Goal: Information Seeking & Learning: Learn about a topic

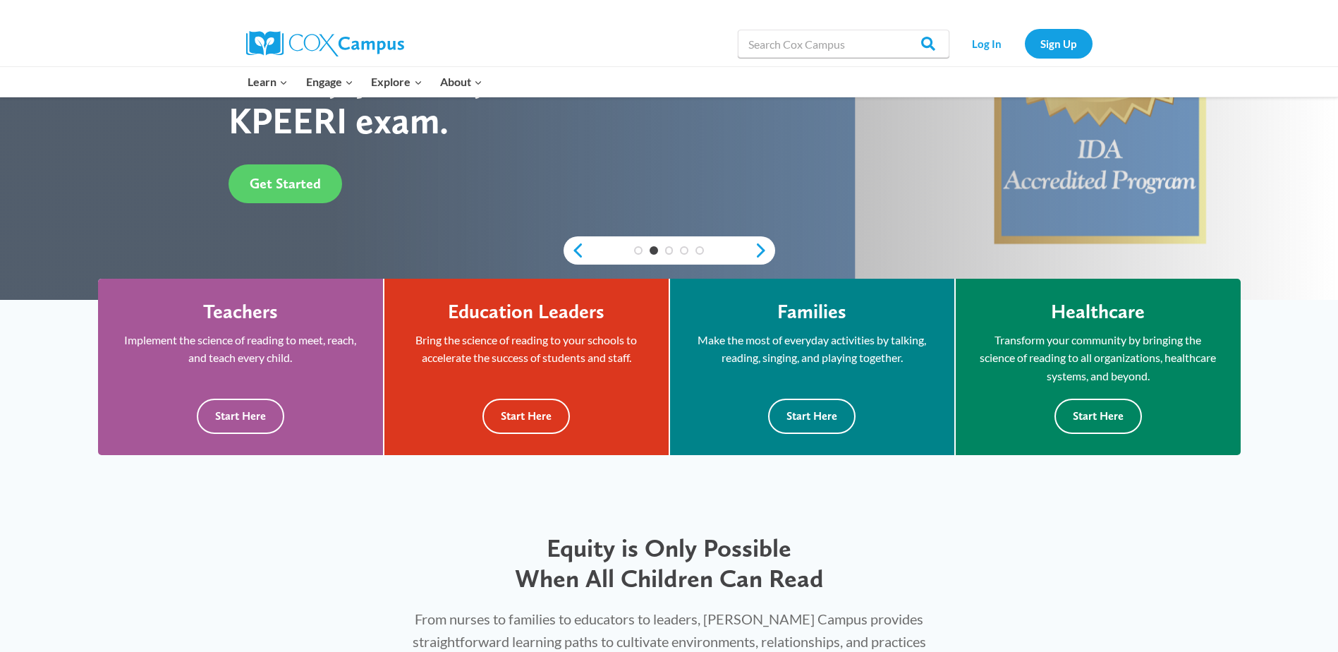
scroll to position [305, 0]
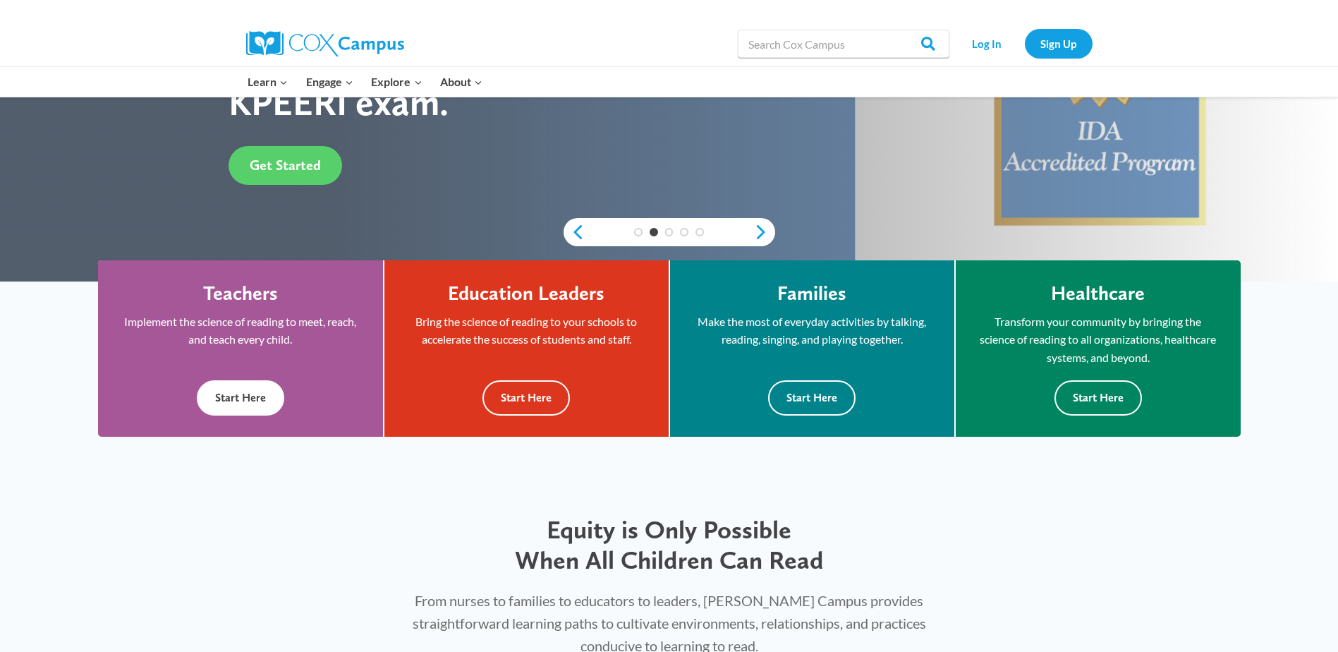
click at [234, 393] on button "Start Here" at bounding box center [240, 397] width 87 height 35
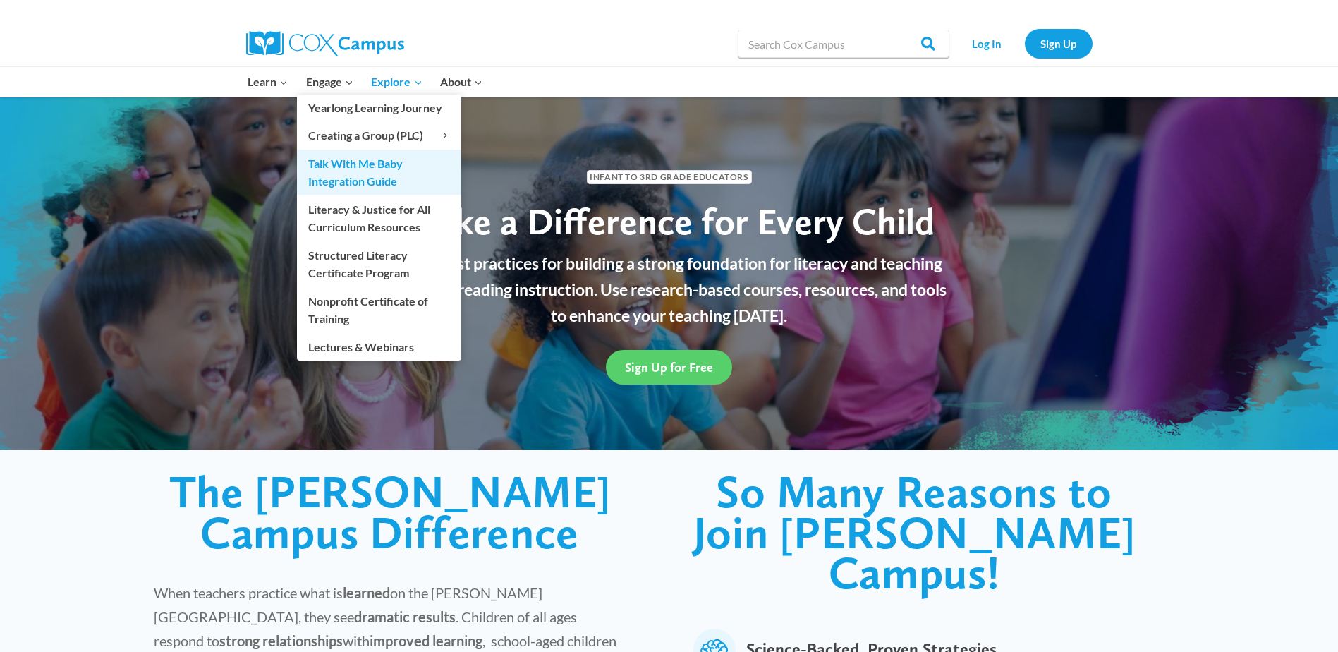
click at [372, 164] on link "Talk With Me Baby Integration Guide" at bounding box center [379, 172] width 164 height 45
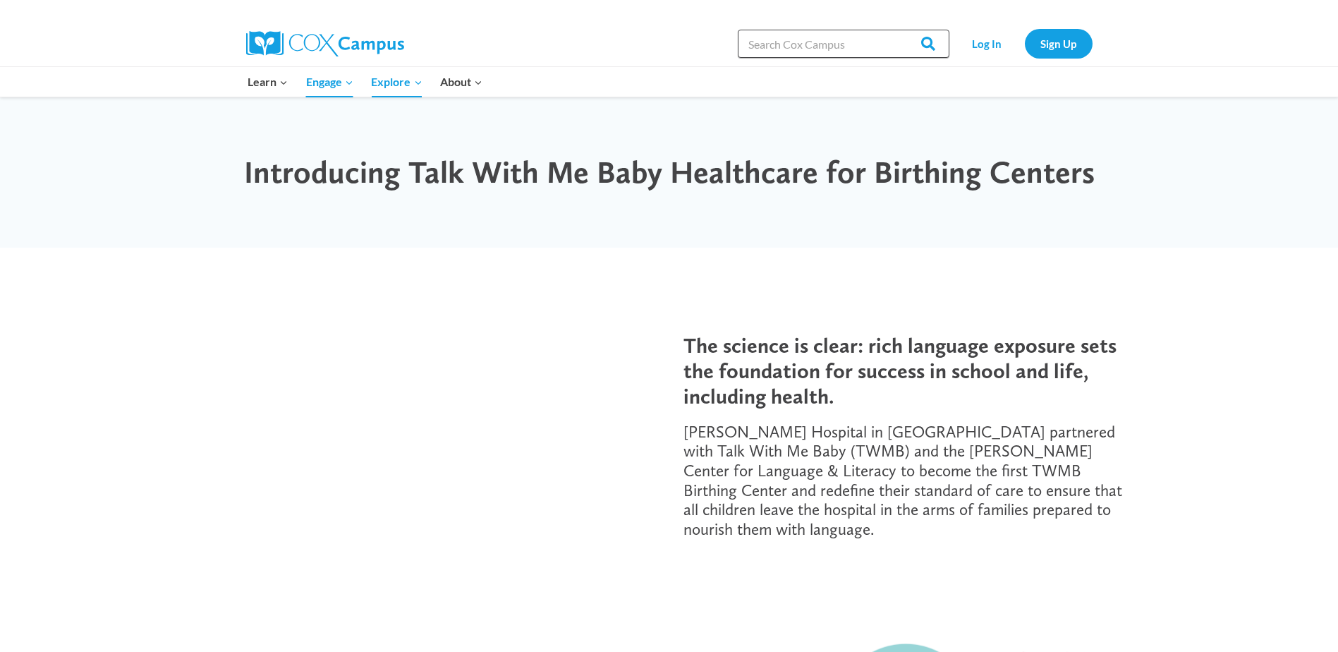
click at [763, 52] on input "Search in [URL][DOMAIN_NAME]" at bounding box center [844, 44] width 212 height 28
type input "infants"
click at [895, 30] on input "Search" at bounding box center [922, 44] width 55 height 28
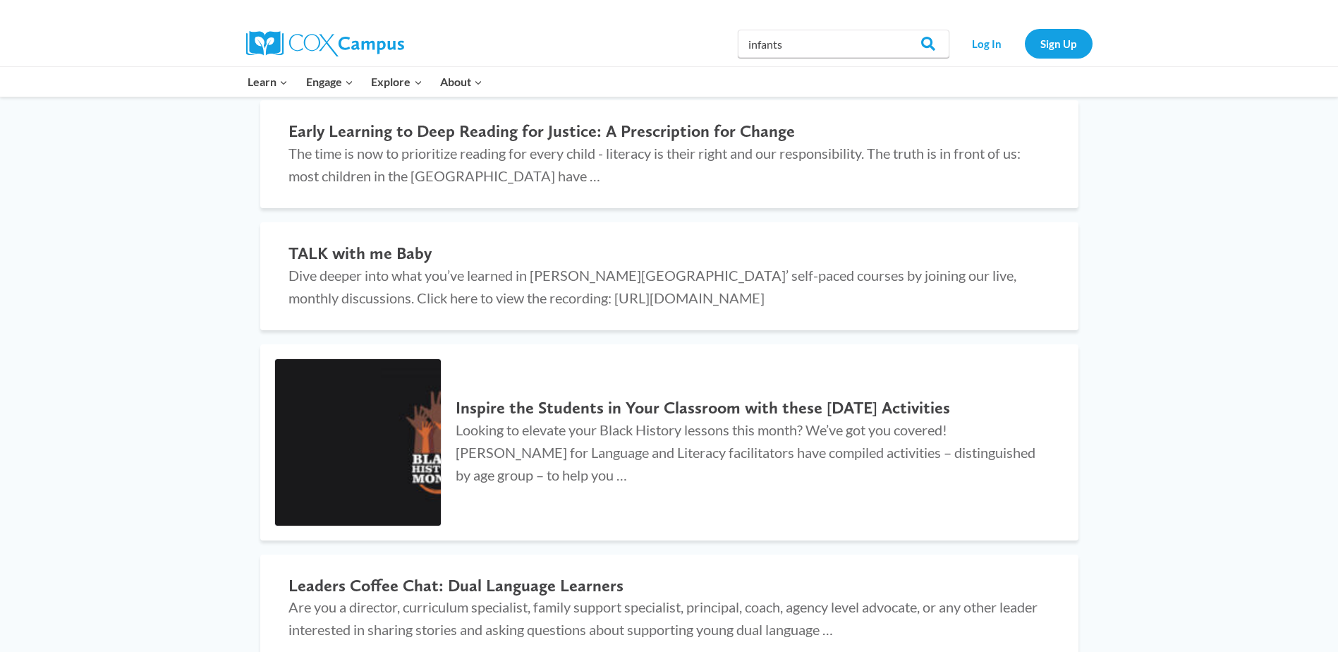
scroll to position [2437, 0]
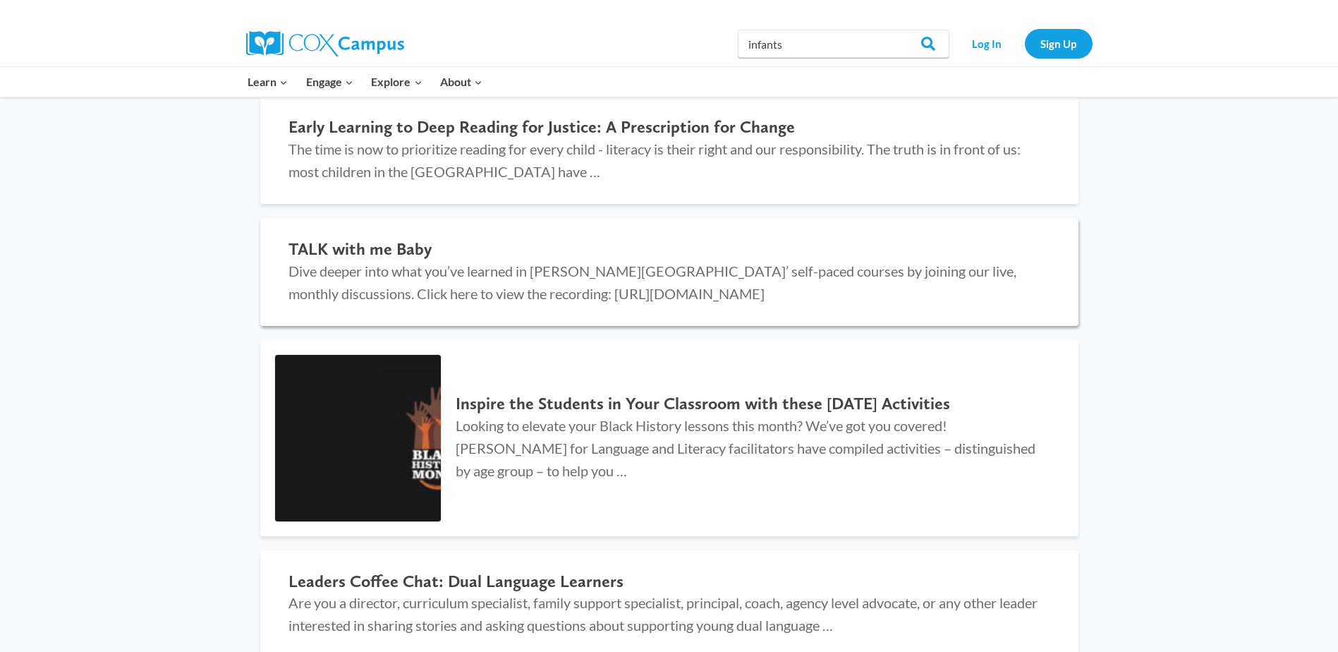
click at [391, 249] on h2 "TALK with me Baby" at bounding box center [670, 249] width 762 height 20
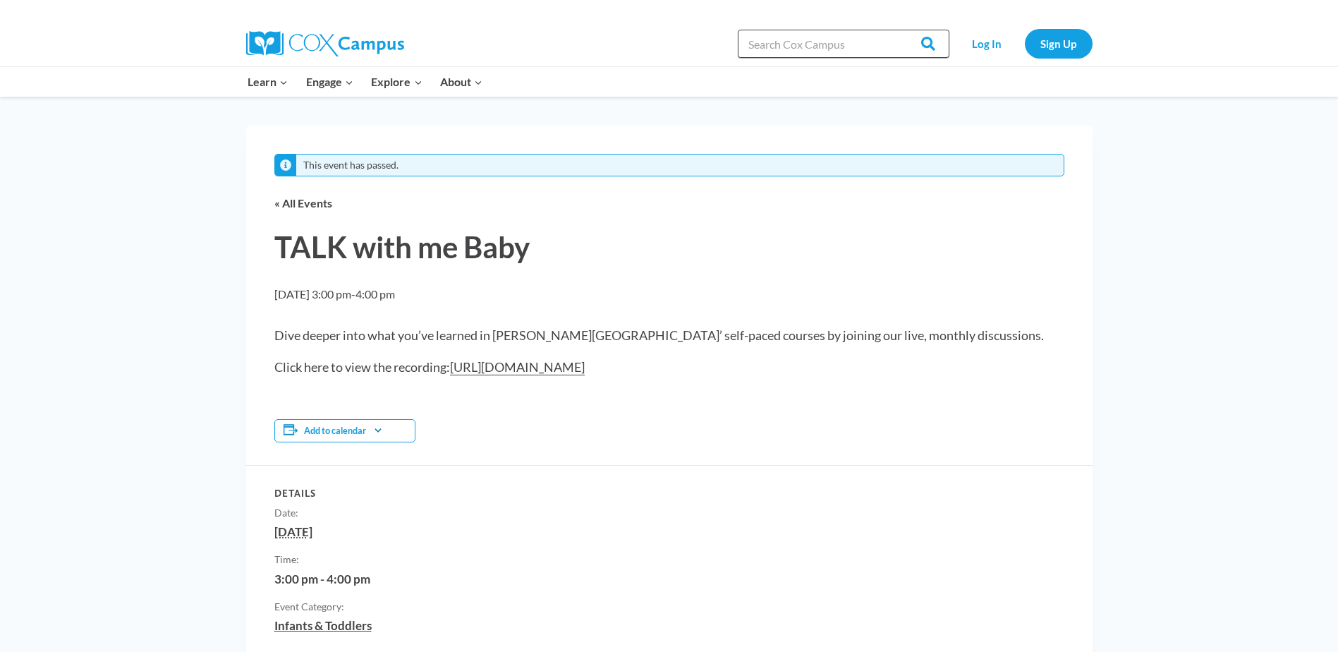
click at [810, 49] on input "Search in [URL][DOMAIN_NAME]" at bounding box center [844, 44] width 212 height 28
type input "couses"
click at [895, 30] on input "Search" at bounding box center [922, 44] width 55 height 28
